Goal: Navigation & Orientation: Find specific page/section

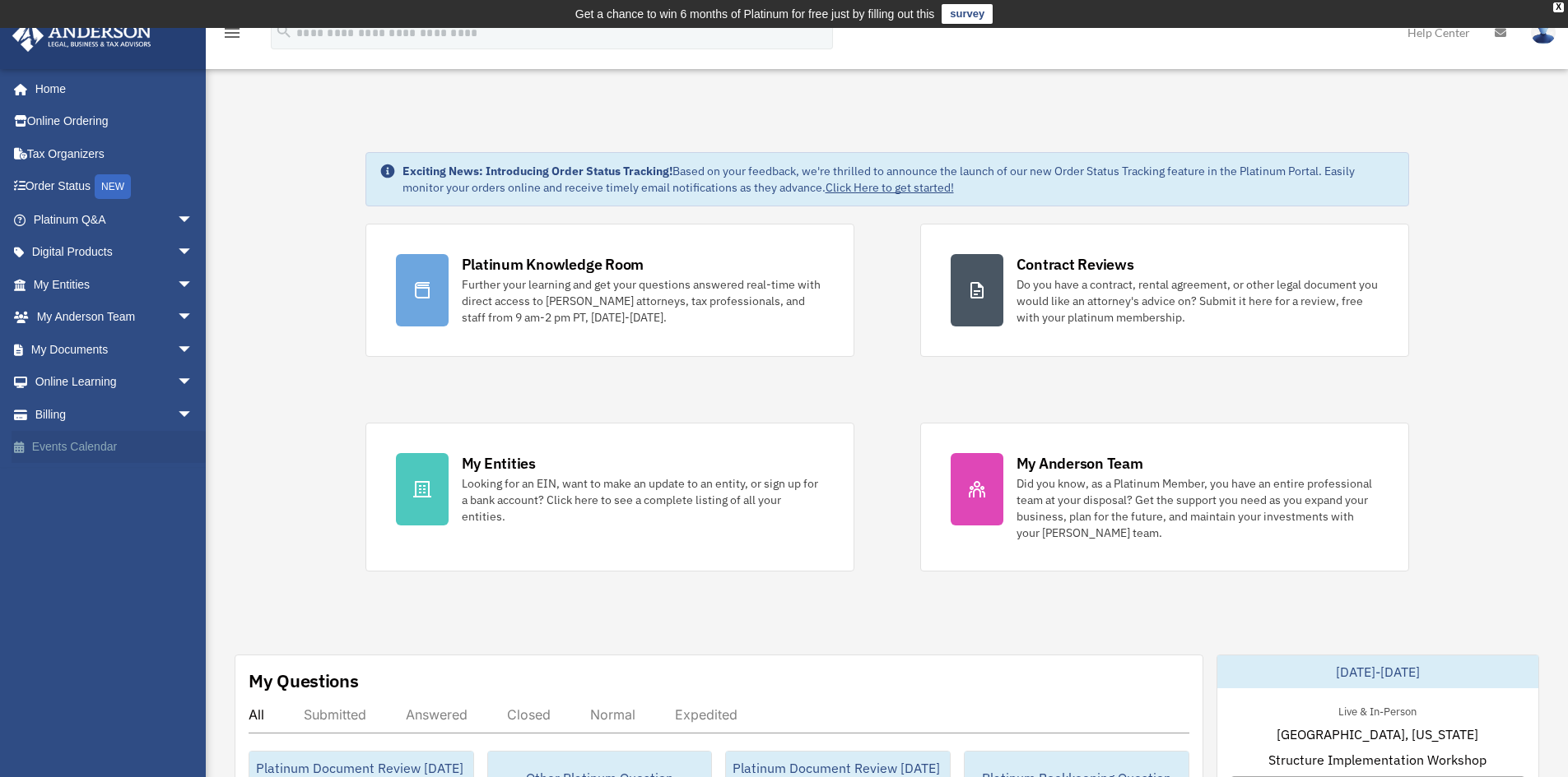
click at [63, 439] on link "Events Calendar" at bounding box center [115, 447] width 206 height 33
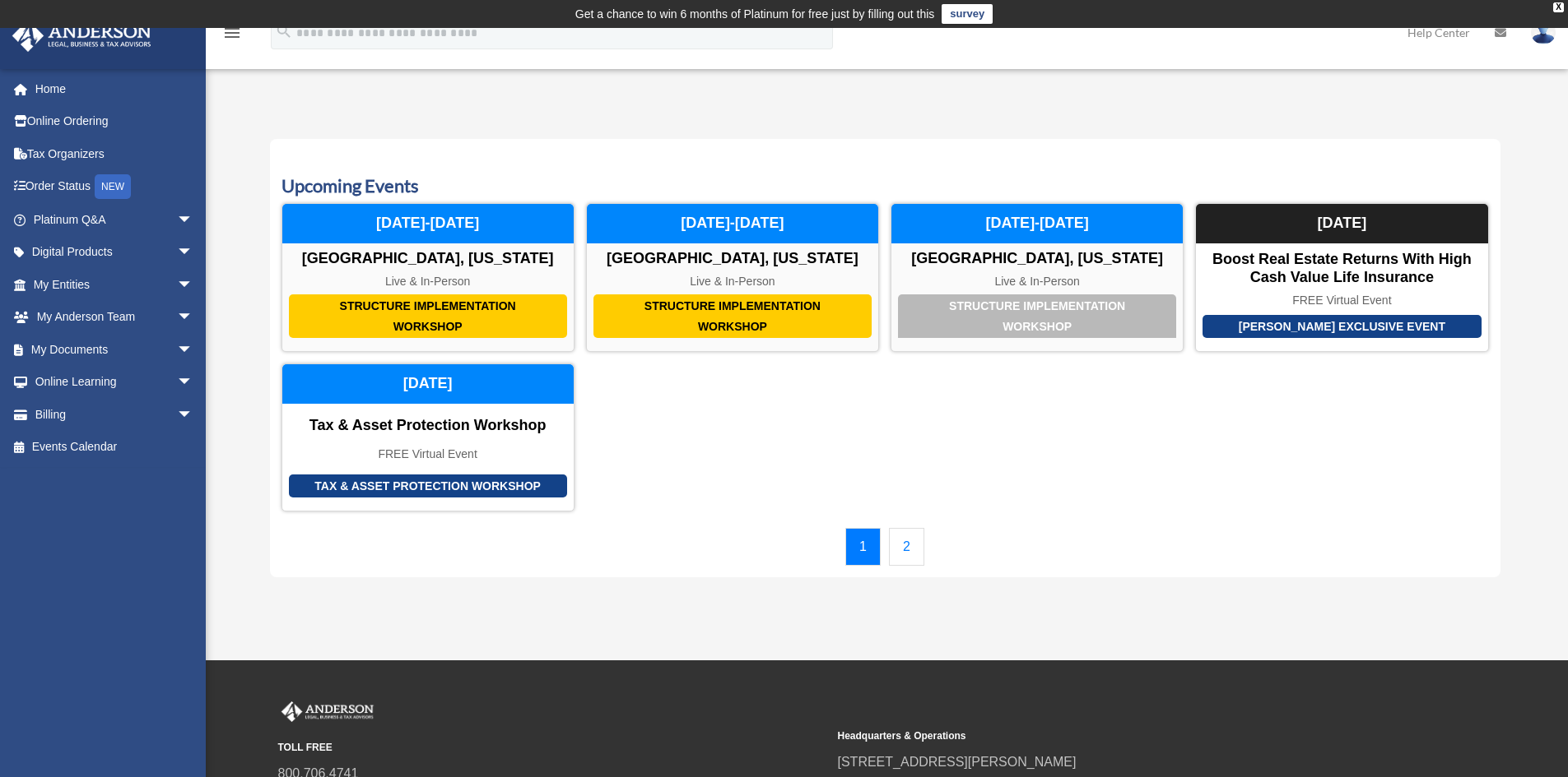
click at [906, 552] on link "2" at bounding box center [906, 546] width 35 height 38
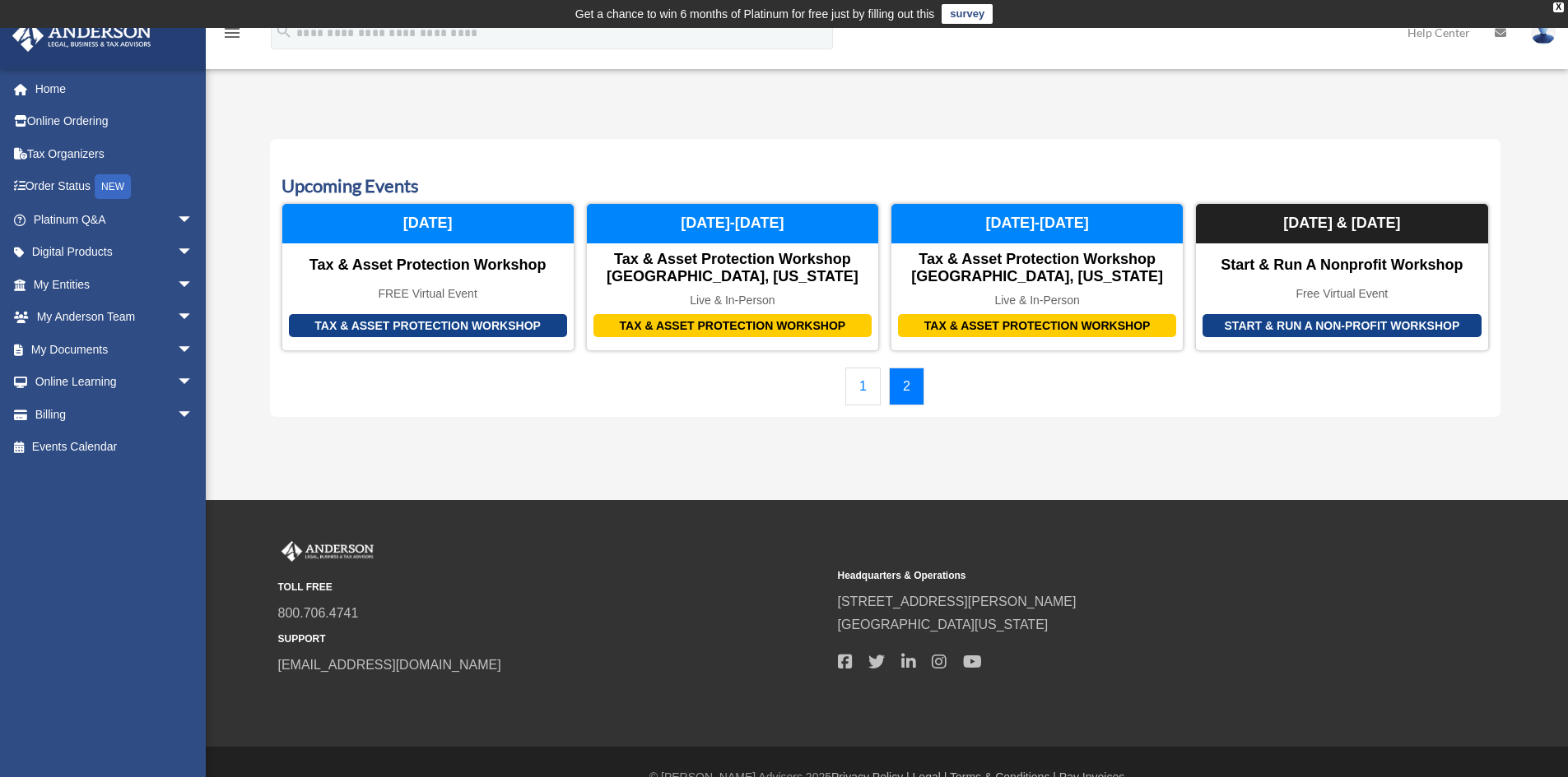
click at [858, 388] on link "1" at bounding box center [863, 386] width 35 height 38
